Goal: Task Accomplishment & Management: Use online tool/utility

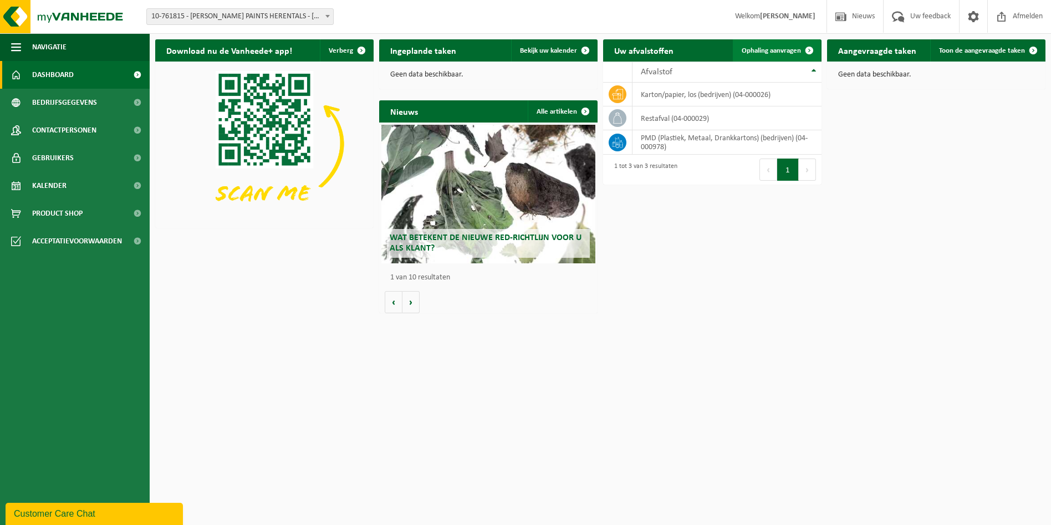
click at [771, 49] on span "Ophaling aanvragen" at bounding box center [771, 50] width 59 height 7
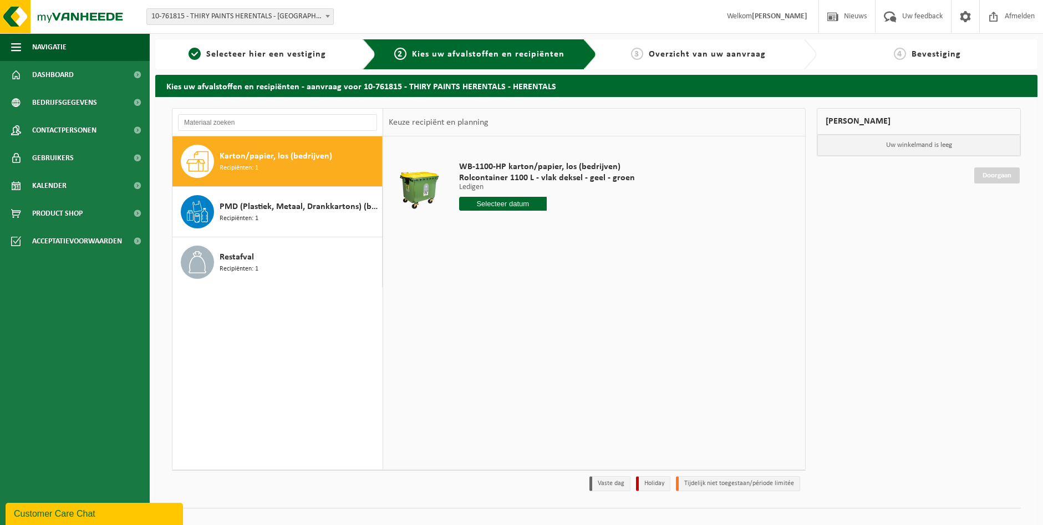
click at [491, 203] on input "text" at bounding box center [503, 204] width 88 height 14
click at [505, 320] on div "22" at bounding box center [507, 320] width 19 height 18
type input "Van 2025-10-22"
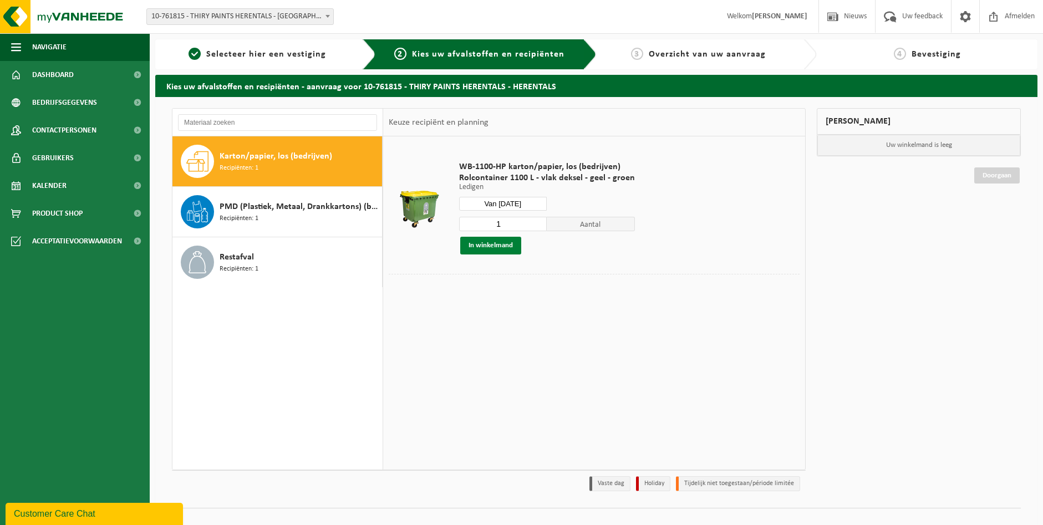
click at [495, 243] on button "In winkelmand" at bounding box center [490, 246] width 61 height 18
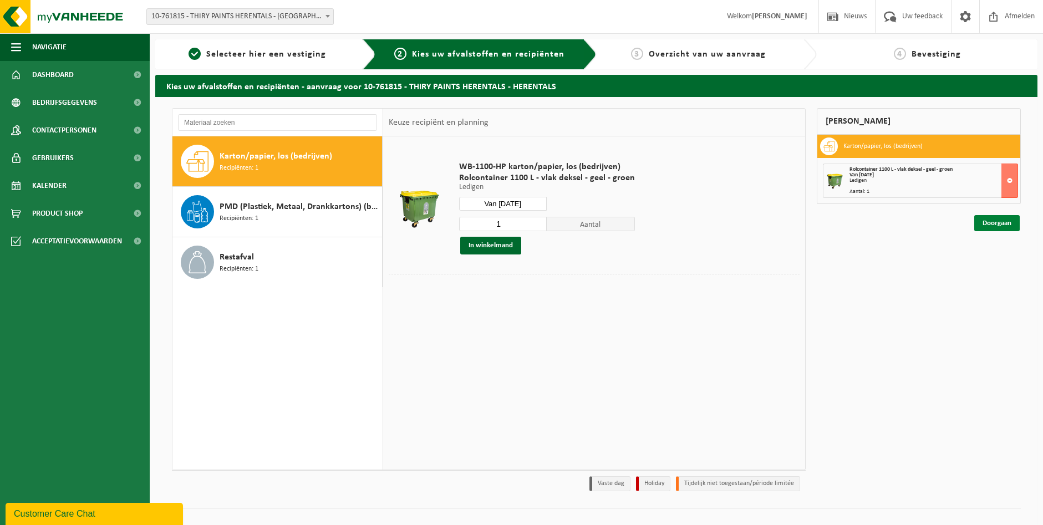
click at [999, 225] on link "Doorgaan" at bounding box center [996, 223] width 45 height 16
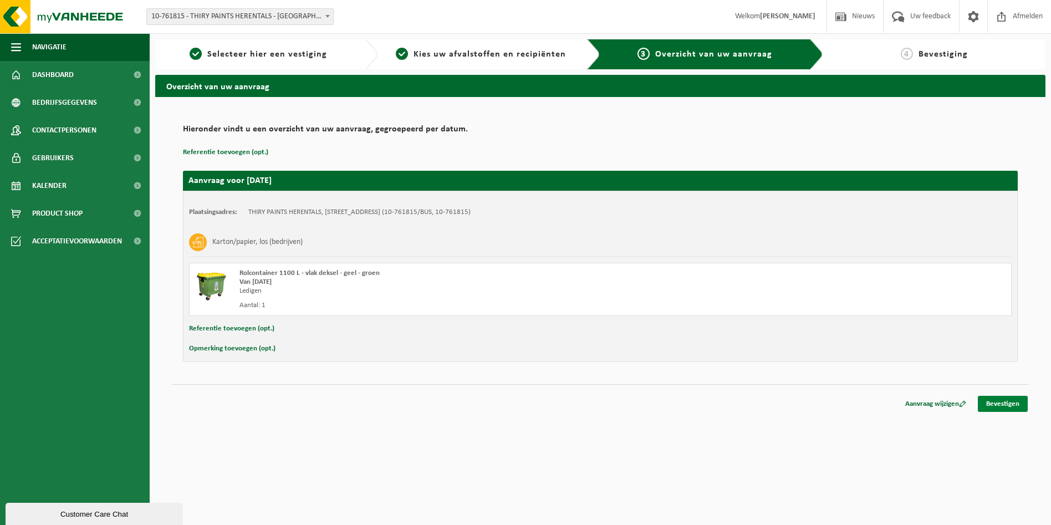
click at [996, 401] on link "Bevestigen" at bounding box center [1003, 404] width 50 height 16
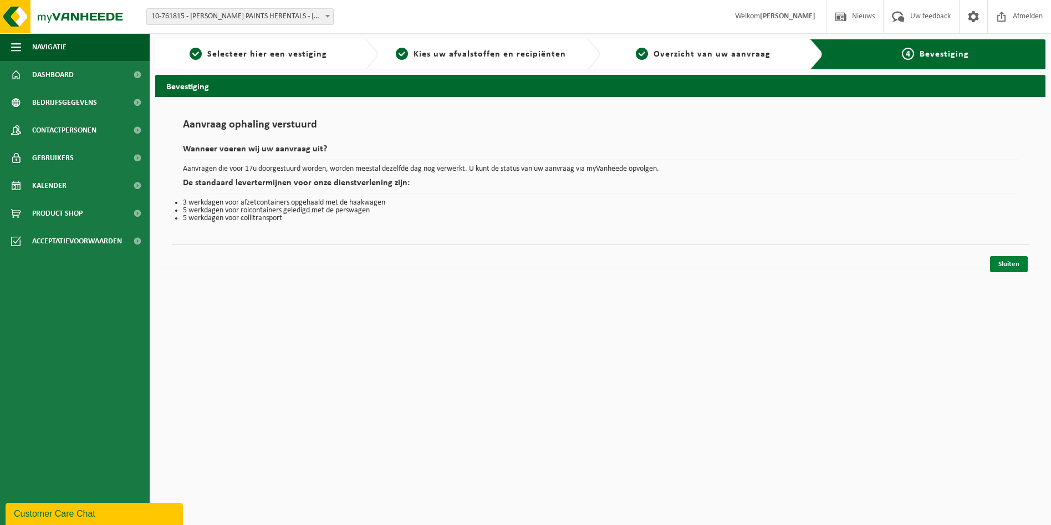
click at [1012, 267] on link "Sluiten" at bounding box center [1009, 264] width 38 height 16
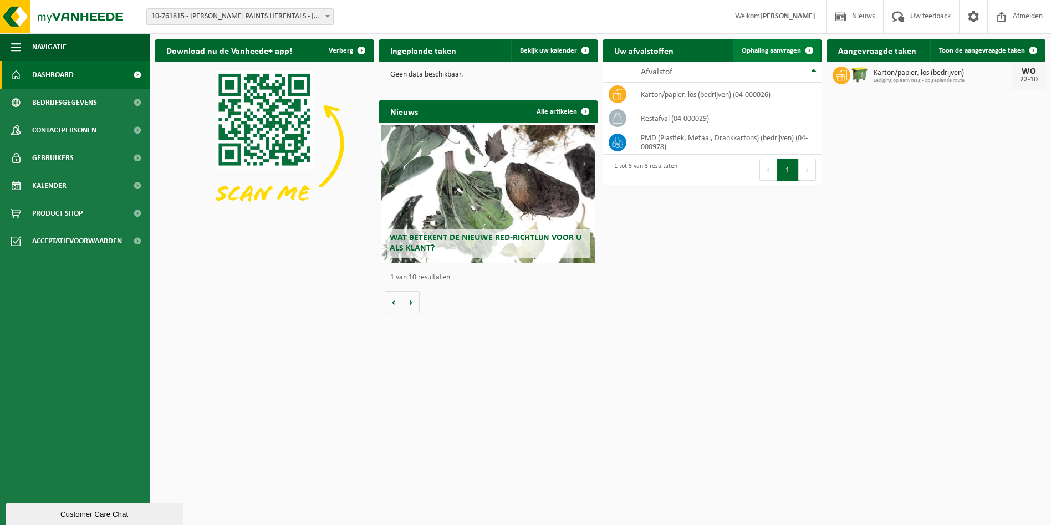
drag, startPoint x: 756, startPoint y: 50, endPoint x: 753, endPoint y: 42, distance: 9.3
click at [756, 50] on span "Ophaling aanvragen" at bounding box center [771, 50] width 59 height 7
click at [761, 51] on span "Ophaling aanvragen" at bounding box center [771, 50] width 59 height 7
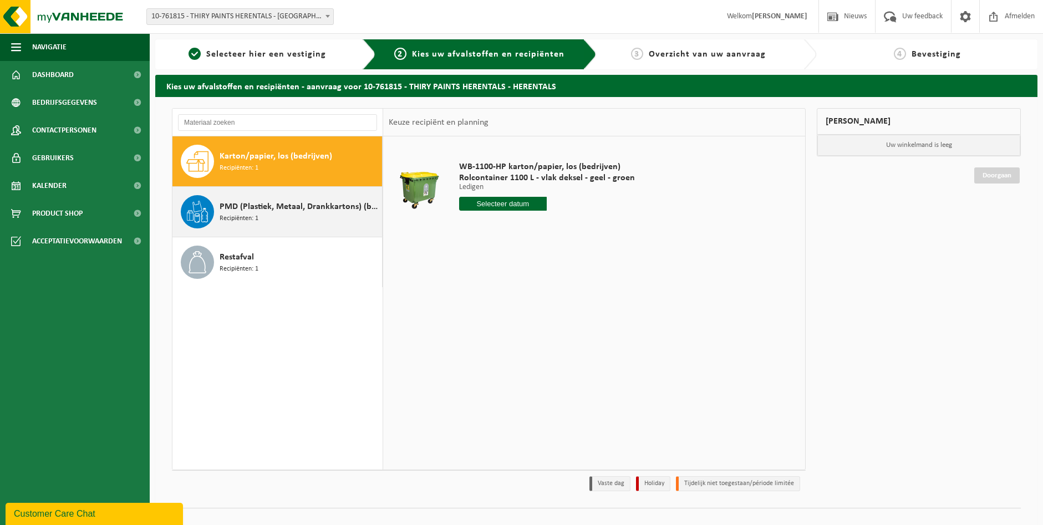
click at [319, 200] on div "PMD (Plastiek, Metaal, Drankkartons) (bedrijven) Recipiënten: 1" at bounding box center [300, 211] width 160 height 33
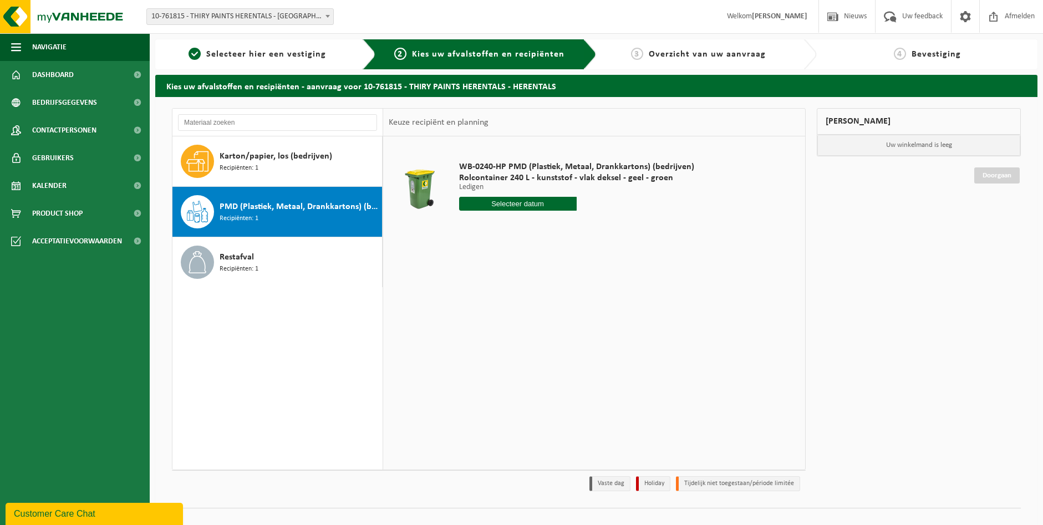
click at [478, 202] on input "text" at bounding box center [518, 204] width 118 height 14
click at [525, 319] on div "23" at bounding box center [527, 320] width 19 height 18
type input "Van [DATE]"
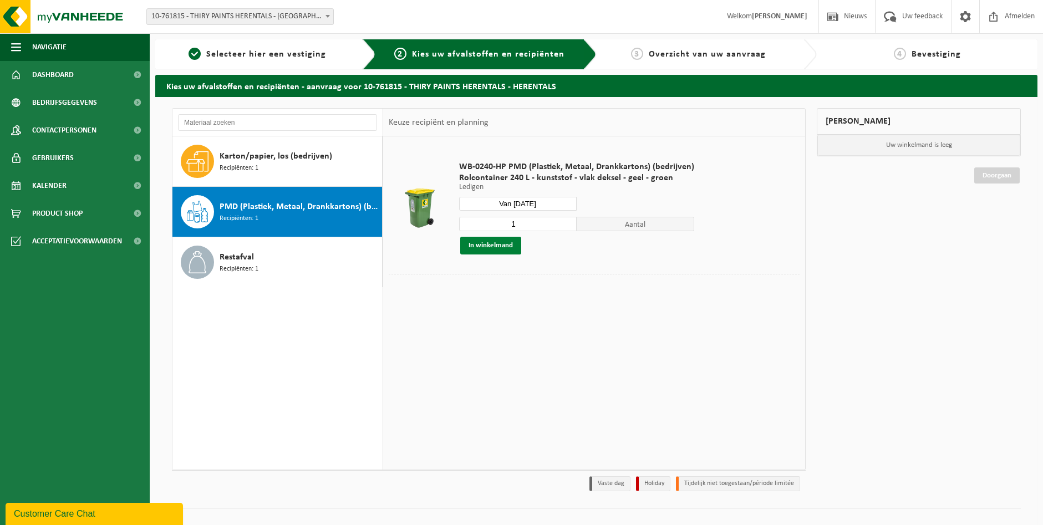
click at [501, 246] on button "In winkelmand" at bounding box center [490, 246] width 61 height 18
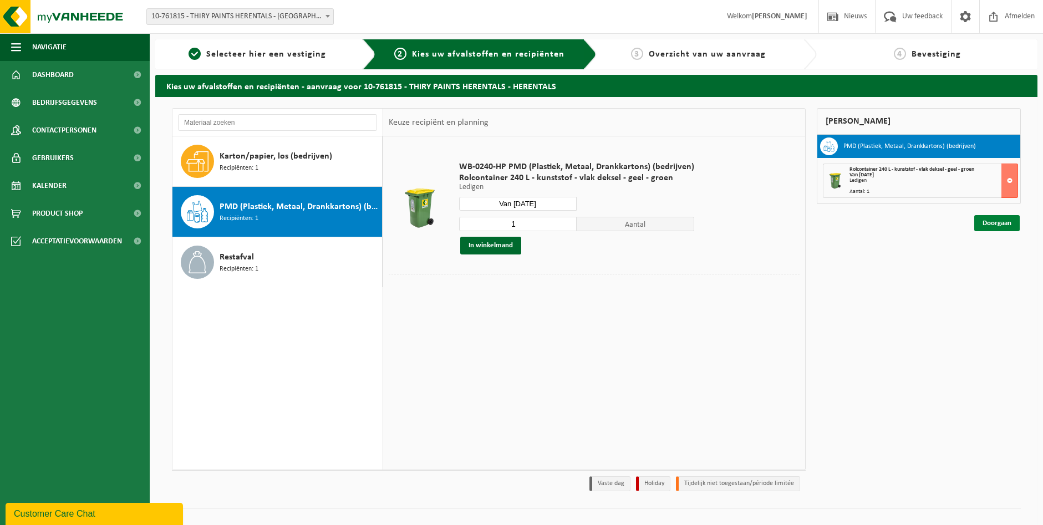
click at [992, 223] on link "Doorgaan" at bounding box center [996, 223] width 45 height 16
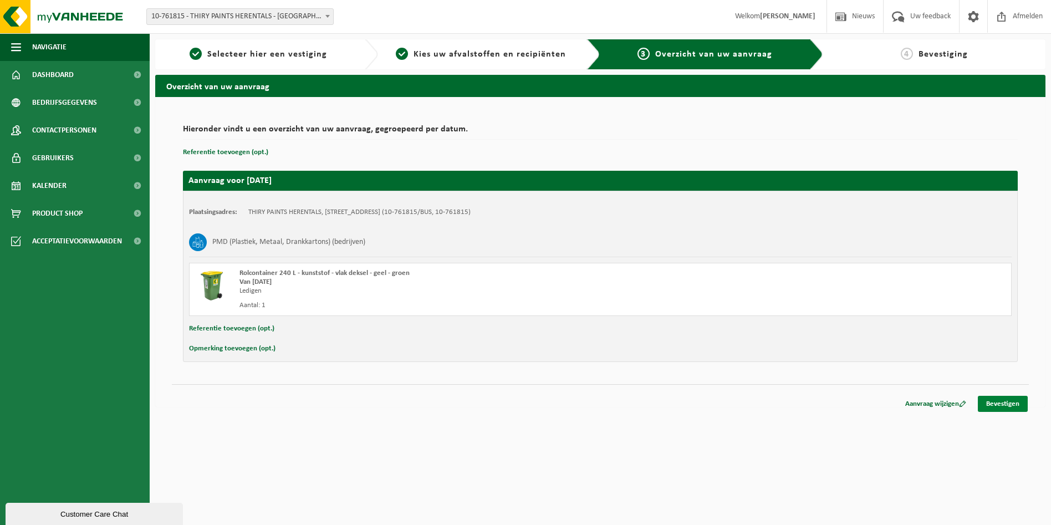
click at [995, 400] on link "Bevestigen" at bounding box center [1003, 404] width 50 height 16
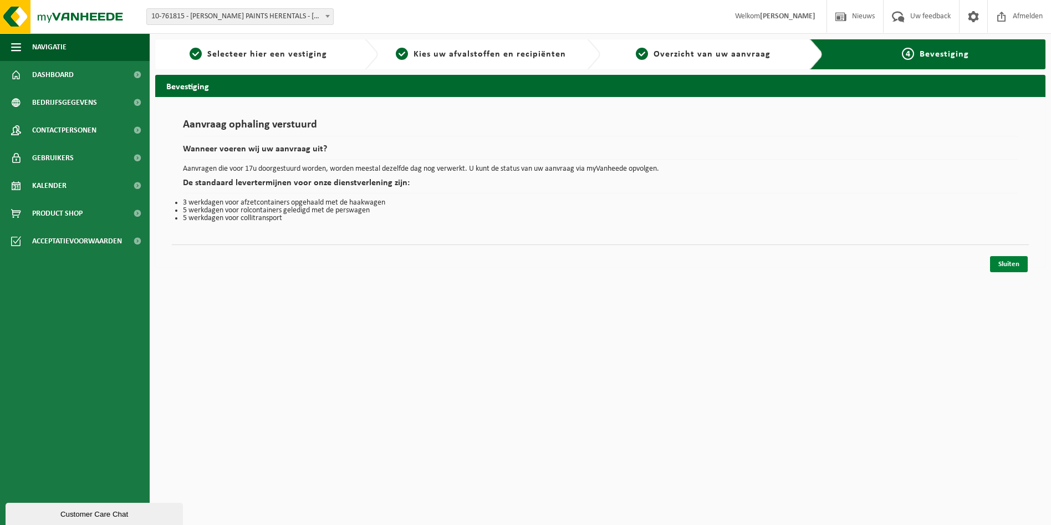
click at [1003, 264] on link "Sluiten" at bounding box center [1009, 264] width 38 height 16
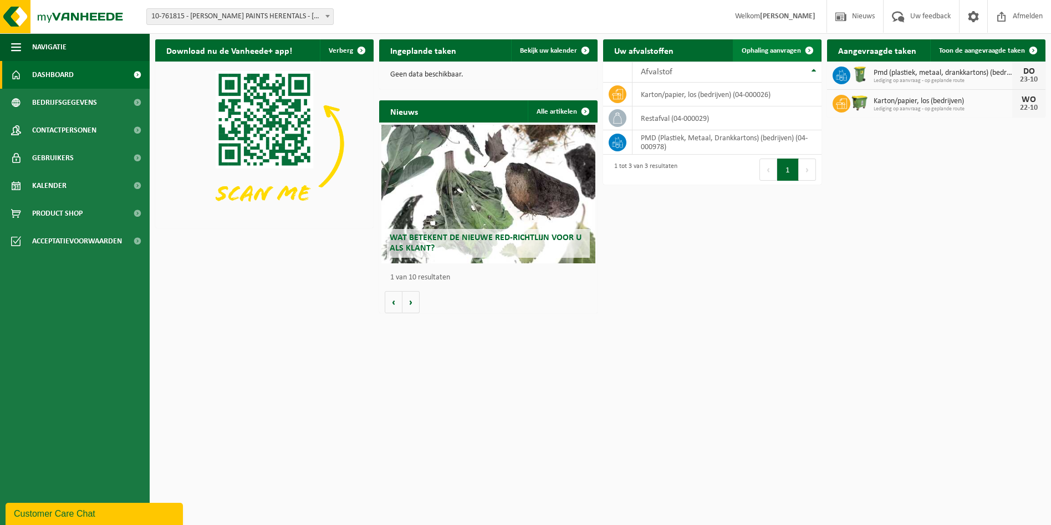
click at [759, 52] on span "Ophaling aanvragen" at bounding box center [771, 50] width 59 height 7
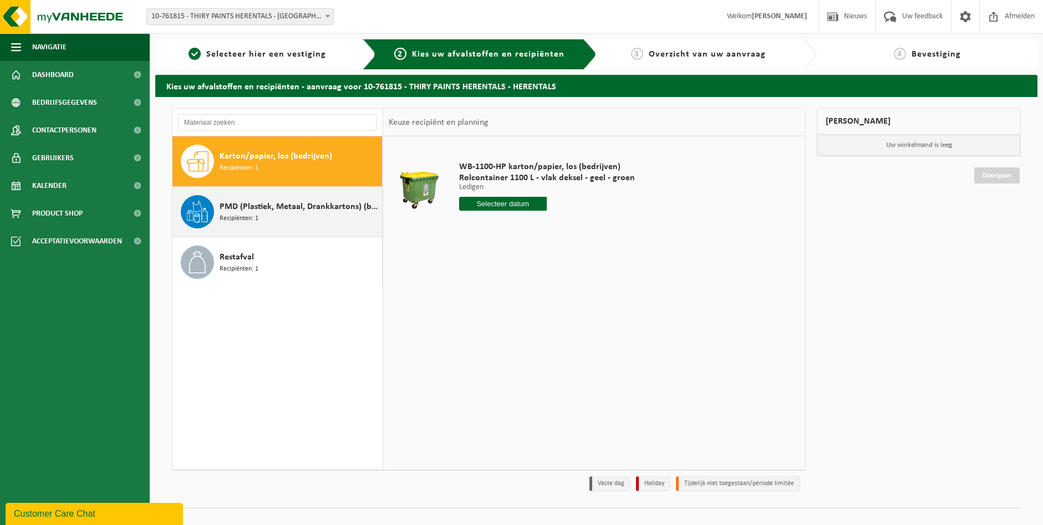
click at [291, 216] on div "PMD (Plastiek, Metaal, Drankkartons) (bedrijven) Recipiënten: 1" at bounding box center [300, 211] width 160 height 33
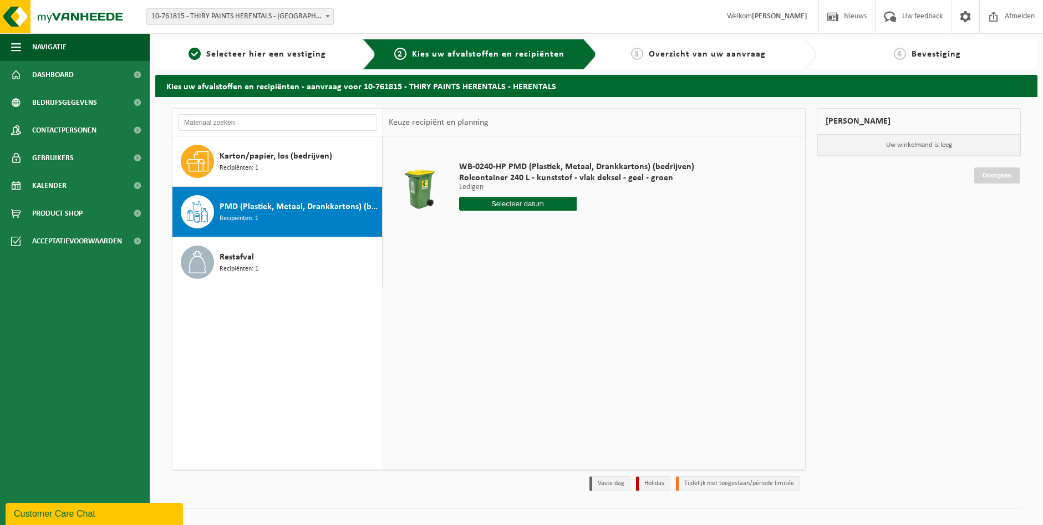
click at [482, 203] on input "text" at bounding box center [518, 204] width 118 height 14
click at [524, 335] on div "30" at bounding box center [527, 338] width 19 height 18
type input "Van 2025-10-30"
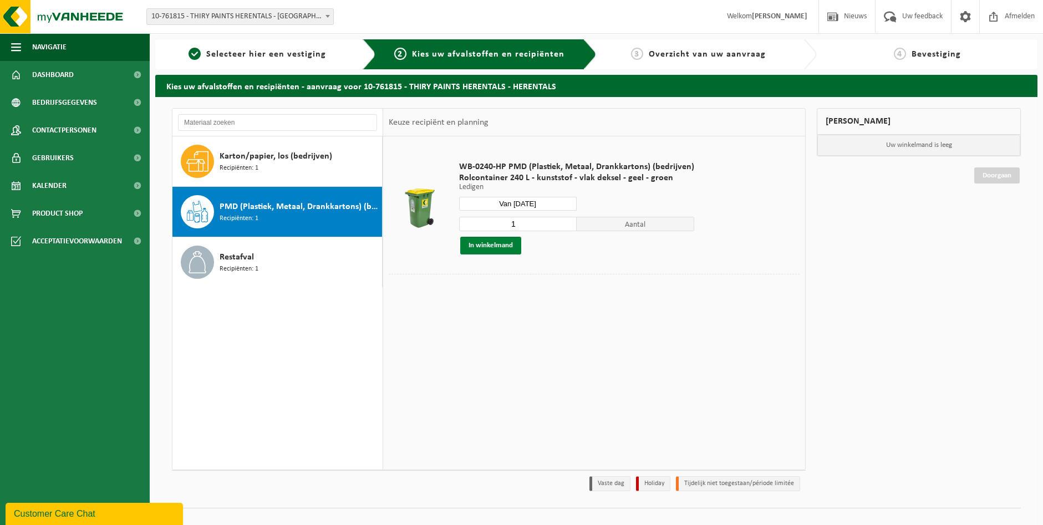
click at [491, 243] on button "In winkelmand" at bounding box center [490, 246] width 61 height 18
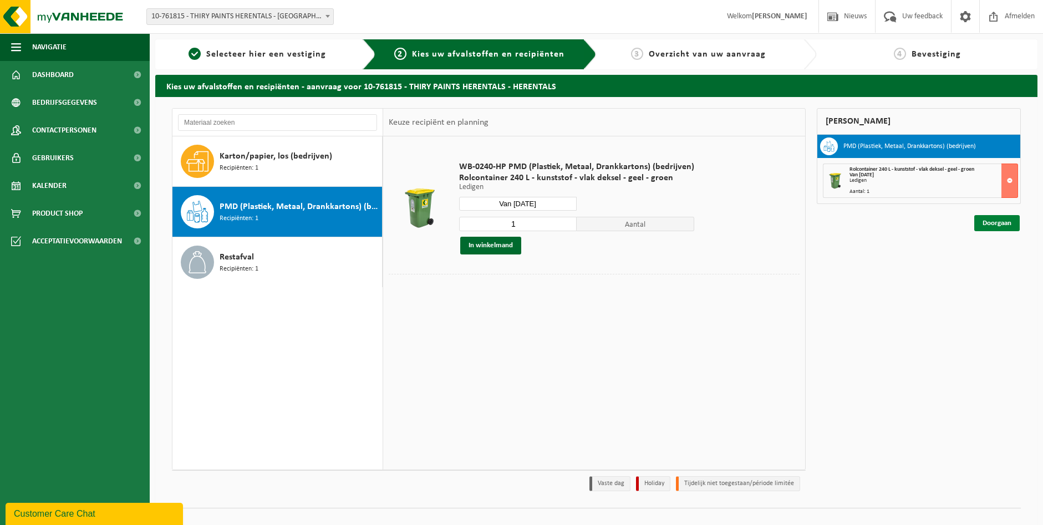
click at [990, 222] on link "Doorgaan" at bounding box center [996, 223] width 45 height 16
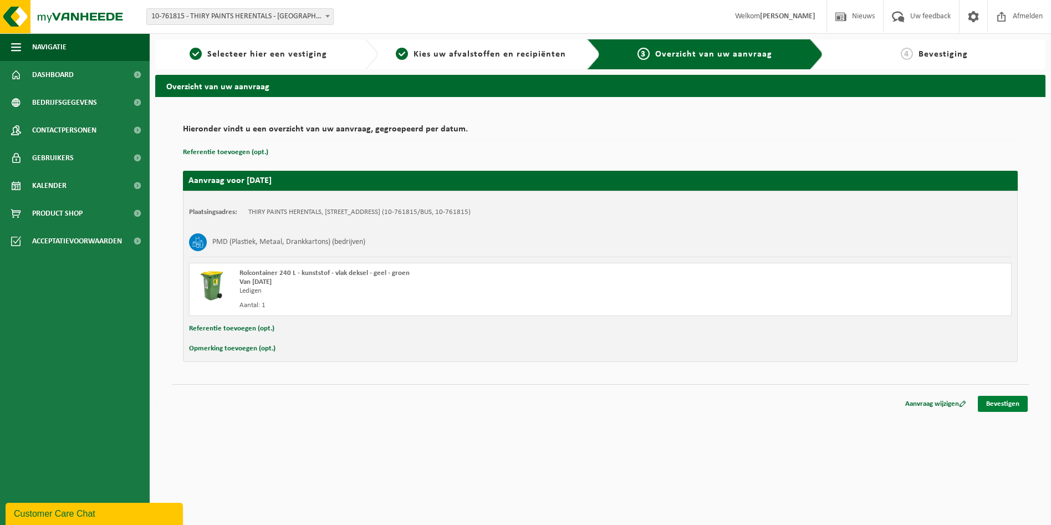
click at [994, 403] on link "Bevestigen" at bounding box center [1003, 404] width 50 height 16
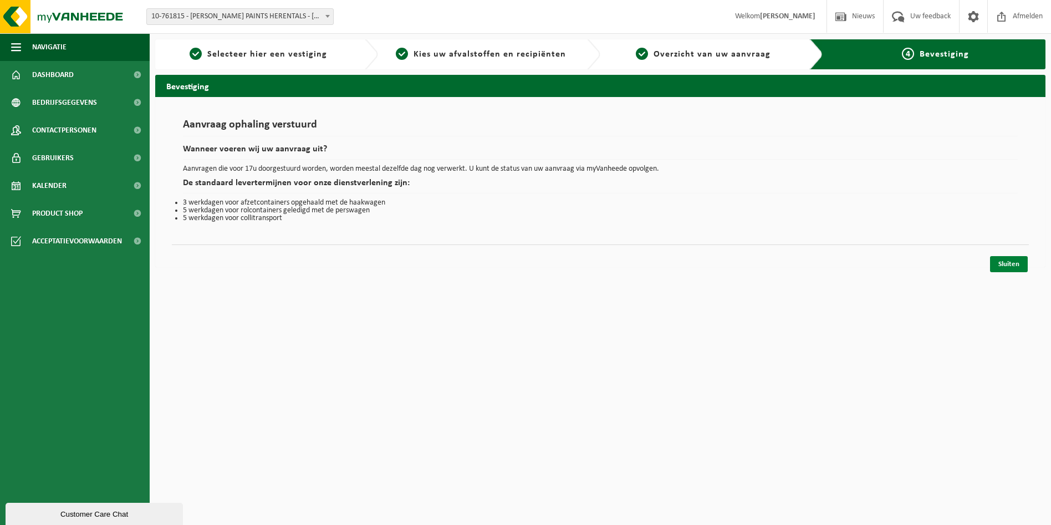
click at [1001, 263] on link "Sluiten" at bounding box center [1009, 264] width 38 height 16
